Goal: Task Accomplishment & Management: Manage account settings

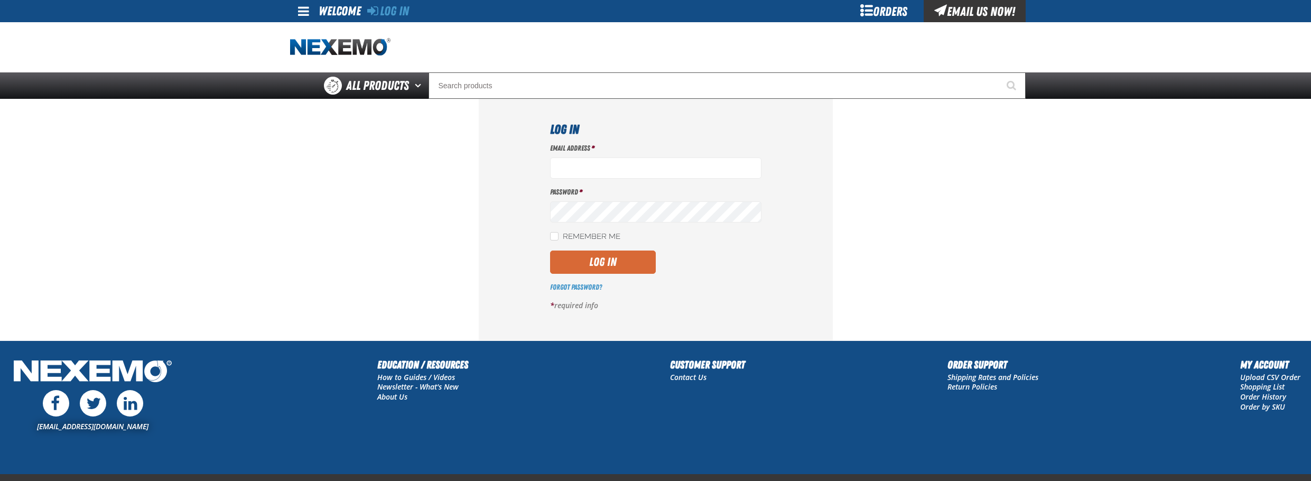
type input "bperkins03@vtaig.com"
click at [606, 270] on button "Log In" at bounding box center [603, 261] width 106 height 23
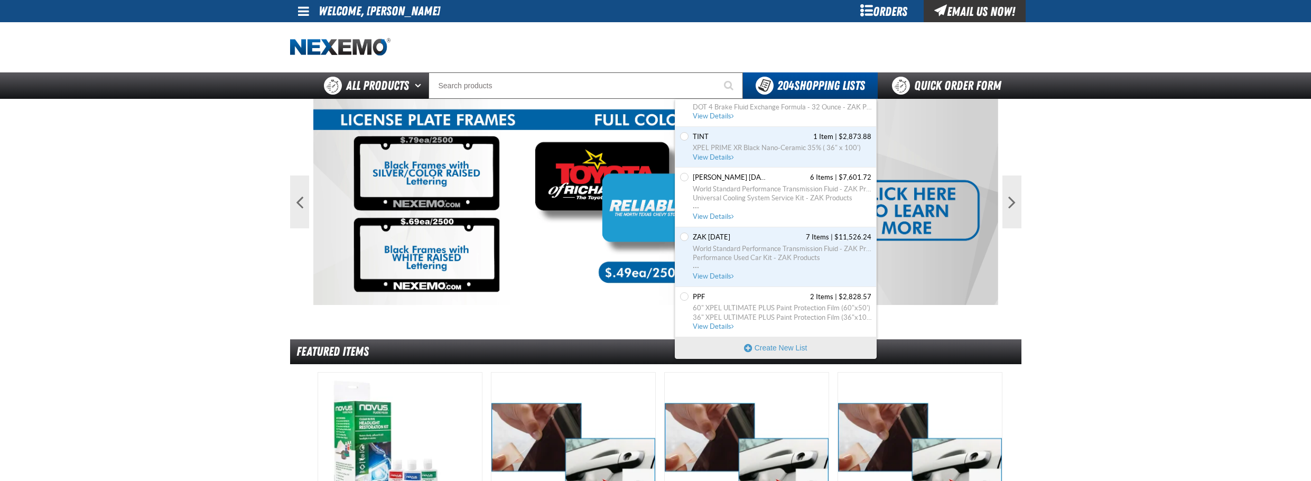
scroll to position [8611, 0]
click at [725, 157] on span "View Details" at bounding box center [714, 157] width 43 height 8
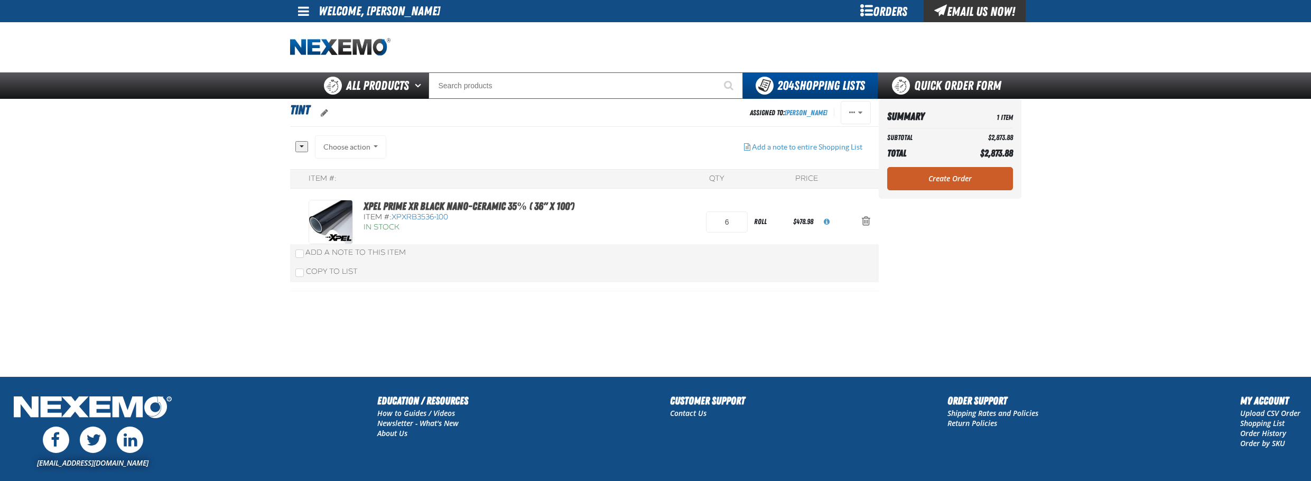
click at [535, 151] on div "All None Choose action Add to TOYOTA NEW Add to Shopping Cart" at bounding box center [515, 152] width 440 height 34
